Goal: Transaction & Acquisition: Purchase product/service

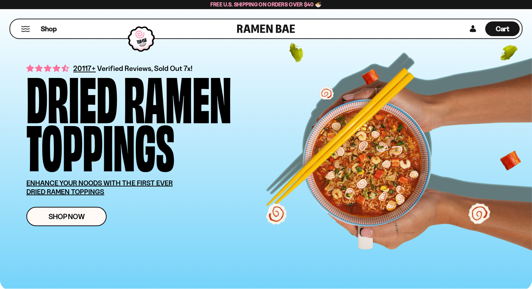
click at [25, 30] on button "Mobile Menu Trigger" at bounding box center [25, 29] width 9 height 6
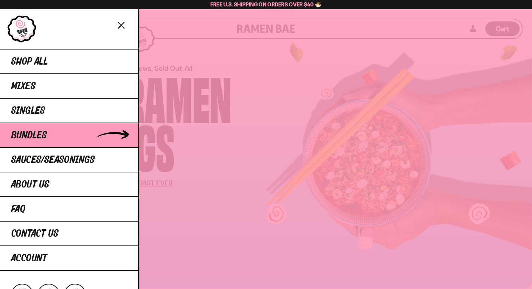
click at [28, 132] on span "Bundles" at bounding box center [29, 135] width 36 height 11
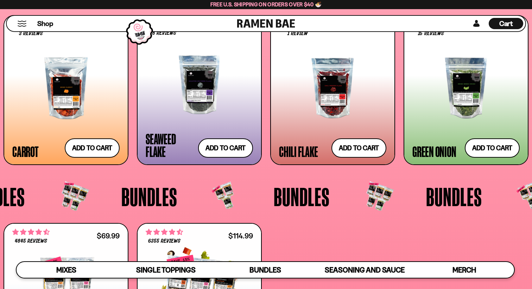
scroll to position [1388, 0]
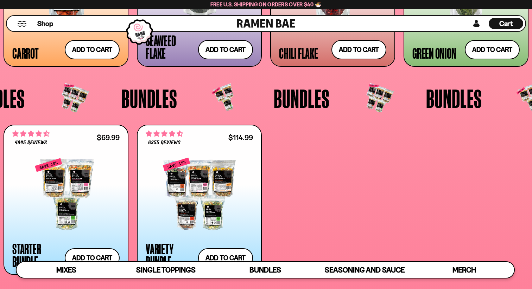
click at [297, 100] on span "Bundles" at bounding box center [302, 98] width 56 height 26
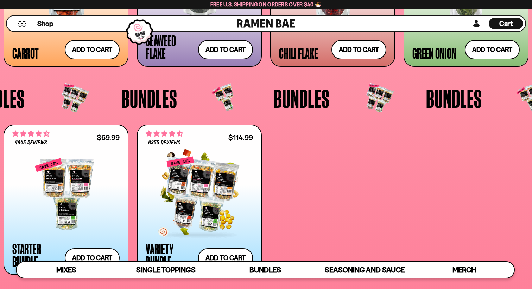
click at [195, 193] on div at bounding box center [199, 195] width 107 height 74
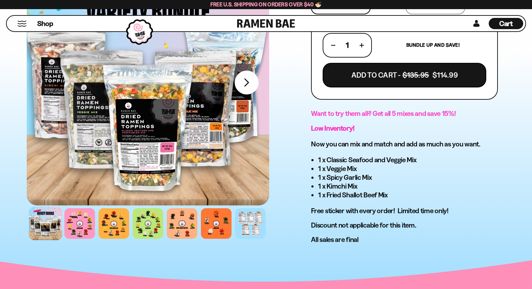
scroll to position [185, 0]
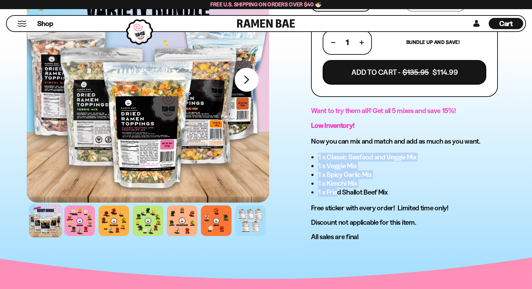
drag, startPoint x: 317, startPoint y: 154, endPoint x: 338, endPoint y: 189, distance: 41.7
click at [338, 189] on div "Want to try them all? Get all 5 mixes and save 15%! Low Inventory! Now you can …" at bounding box center [404, 174] width 187 height 135
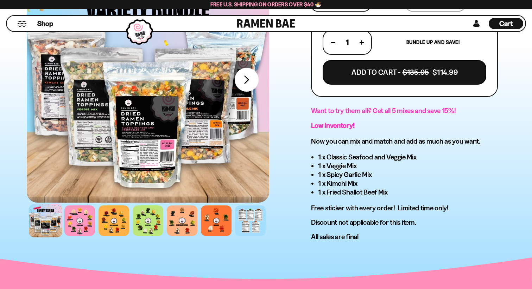
click at [340, 190] on li "1 x Fried Shallot Beef Mix" at bounding box center [408, 192] width 180 height 9
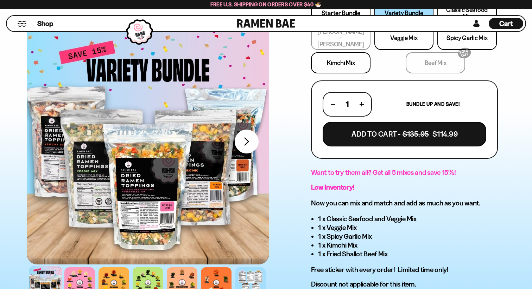
scroll to position [0, 0]
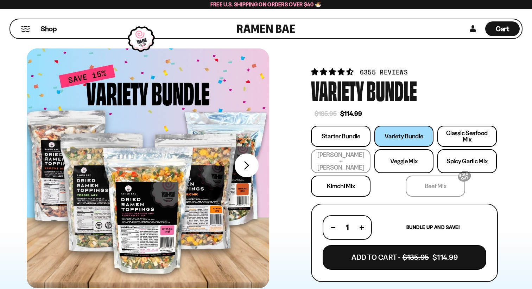
click at [289, 156] on div "6355 reviews Variety Bundle $135.95 $114.99 Starter Bundle SOLD OUT 1" at bounding box center [404, 236] width 236 height 381
click at [26, 27] on button "Mobile Menu Trigger" at bounding box center [25, 29] width 9 height 6
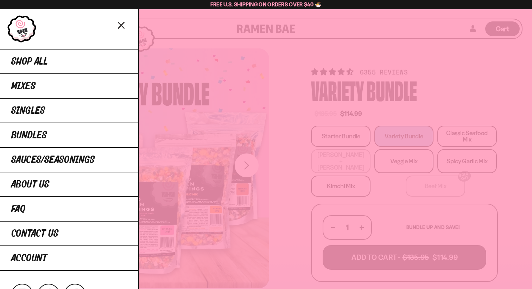
click at [121, 23] on icon "Close menu" at bounding box center [121, 25] width 12 height 13
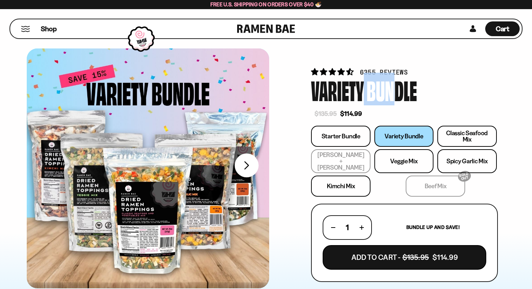
drag, startPoint x: 364, startPoint y: 91, endPoint x: 397, endPoint y: 105, distance: 36.6
click at [397, 103] on div "Variety Bundle" at bounding box center [404, 90] width 187 height 26
click at [419, 98] on div "Variety Bundle" at bounding box center [404, 90] width 187 height 26
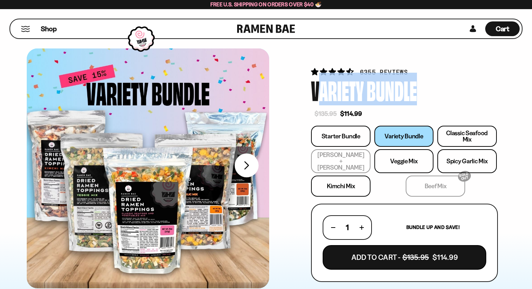
drag, startPoint x: 382, startPoint y: 96, endPoint x: 319, endPoint y: 96, distance: 62.6
click at [319, 96] on div "Variety Bundle" at bounding box center [404, 90] width 187 height 26
click at [324, 97] on div "Variety" at bounding box center [337, 90] width 53 height 26
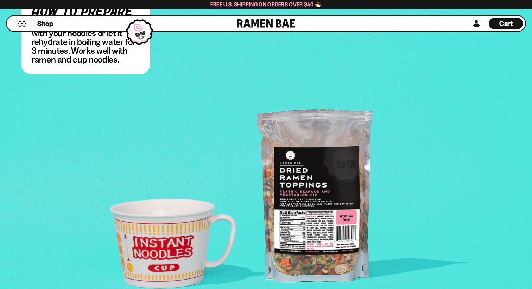
scroll to position [1071, 0]
